Goal: Transaction & Acquisition: Download file/media

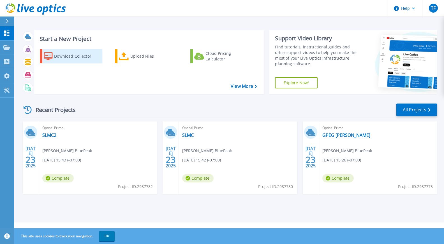
click at [65, 57] on div "Download Collector" at bounding box center [76, 56] width 45 height 11
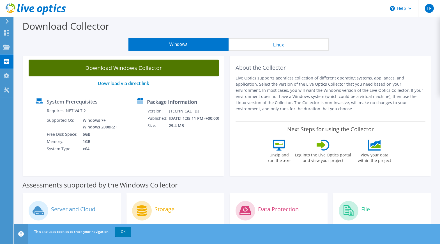
click at [140, 68] on link "Download Windows Collector" at bounding box center [124, 68] width 190 height 17
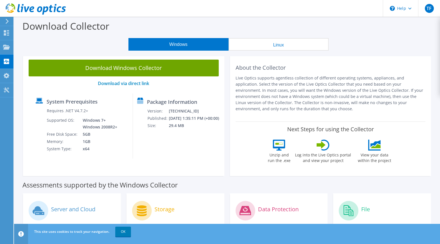
click at [152, 1] on header "TF End User Tim Fox tfox@bluepeak.io BluePeak My Profile Log Out \n Help Explor…" at bounding box center [220, 8] width 440 height 17
click at [116, 83] on link "Download via direct link" at bounding box center [123, 83] width 51 height 6
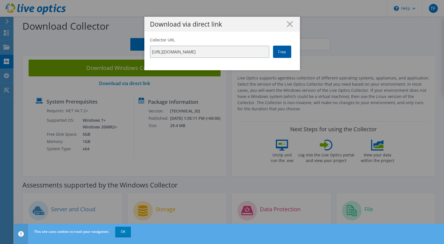
click at [276, 51] on link "Copy" at bounding box center [282, 52] width 18 height 12
click at [223, 60] on div "Collector URL https://app.liveoptics.com/collector/direct?request=bc951b20-9875…" at bounding box center [221, 53] width 155 height 33
click at [279, 54] on link "Copy" at bounding box center [282, 52] width 18 height 12
